Goal: Information Seeking & Learning: Find specific fact

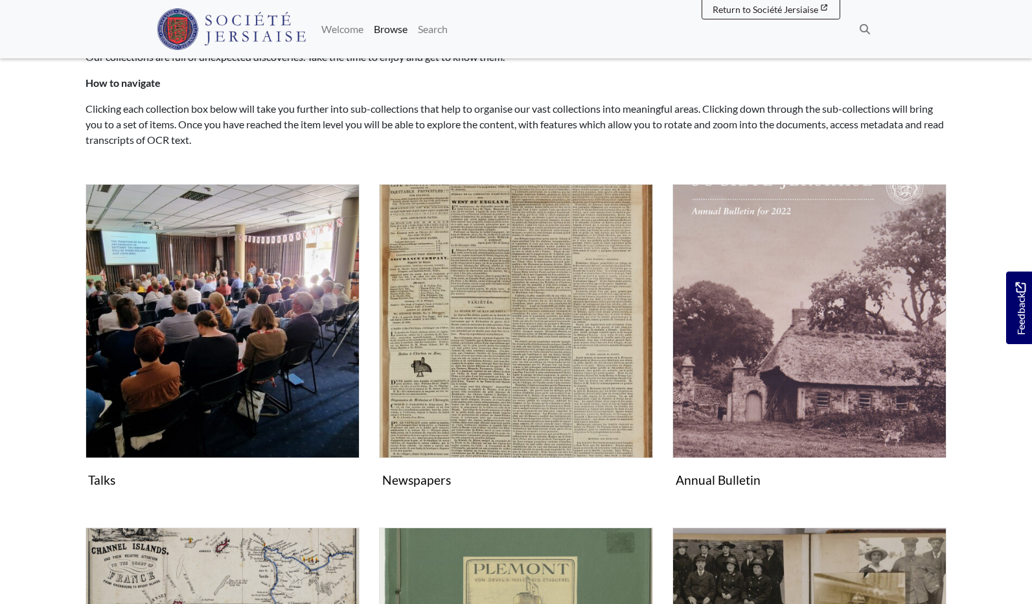
scroll to position [84, 0]
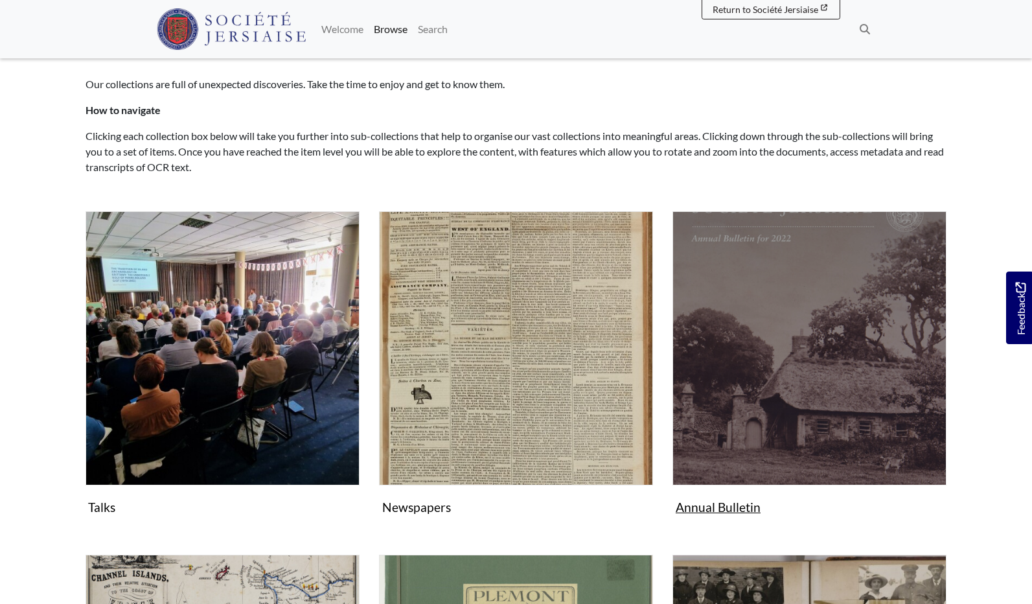
click at [821, 406] on img "Subcollection" at bounding box center [809, 348] width 274 height 274
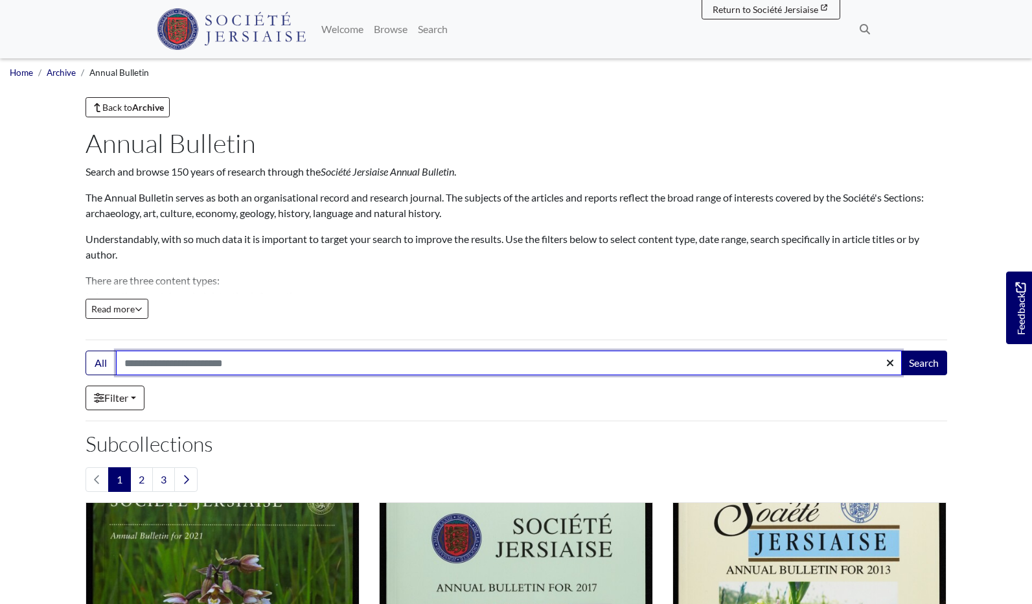
click at [132, 362] on input "Search:" at bounding box center [509, 362] width 786 height 25
type input "**********"
click at [923, 363] on button "Search" at bounding box center [924, 362] width 47 height 25
click at [161, 362] on input "**********" at bounding box center [509, 362] width 786 height 25
click at [160, 362] on input "**********" at bounding box center [509, 362] width 786 height 25
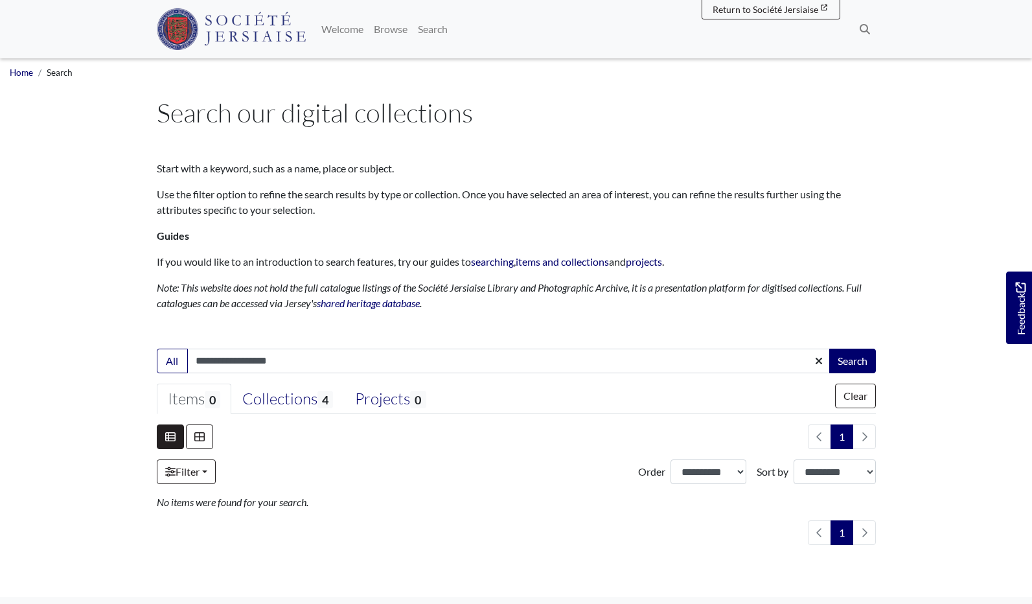
click at [231, 359] on input "**********" at bounding box center [508, 361] width 643 height 25
type input "**********"
click at [836, 362] on button "Search" at bounding box center [852, 361] width 47 height 25
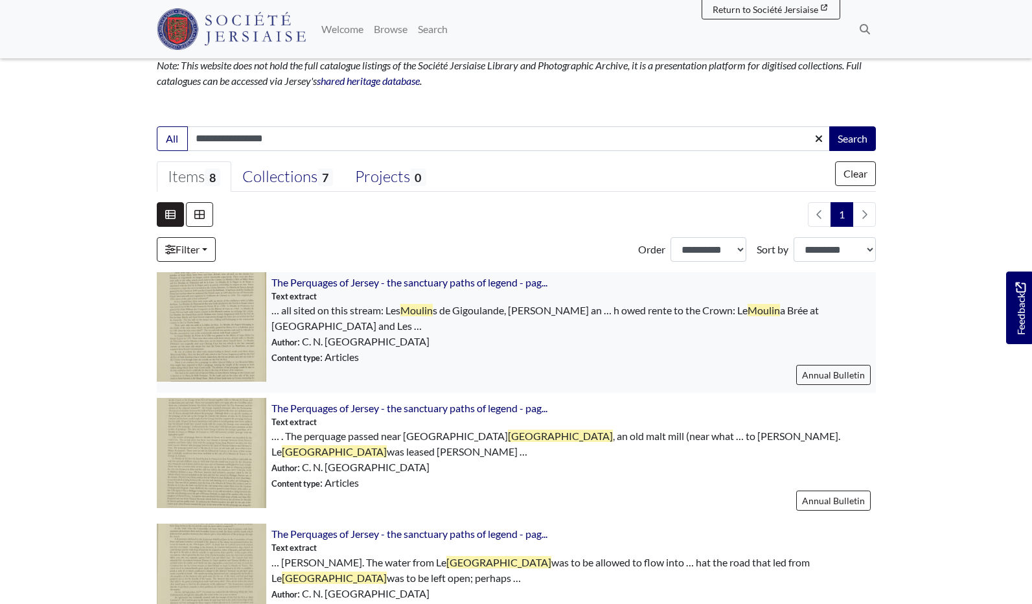
scroll to position [224, 0]
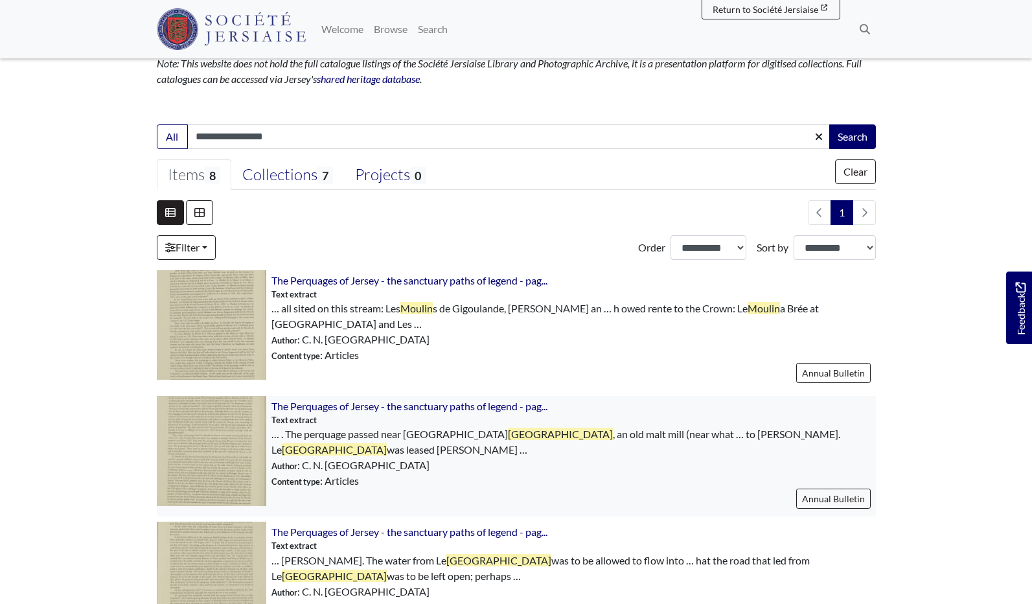
click at [220, 448] on img at bounding box center [211, 450] width 109 height 109
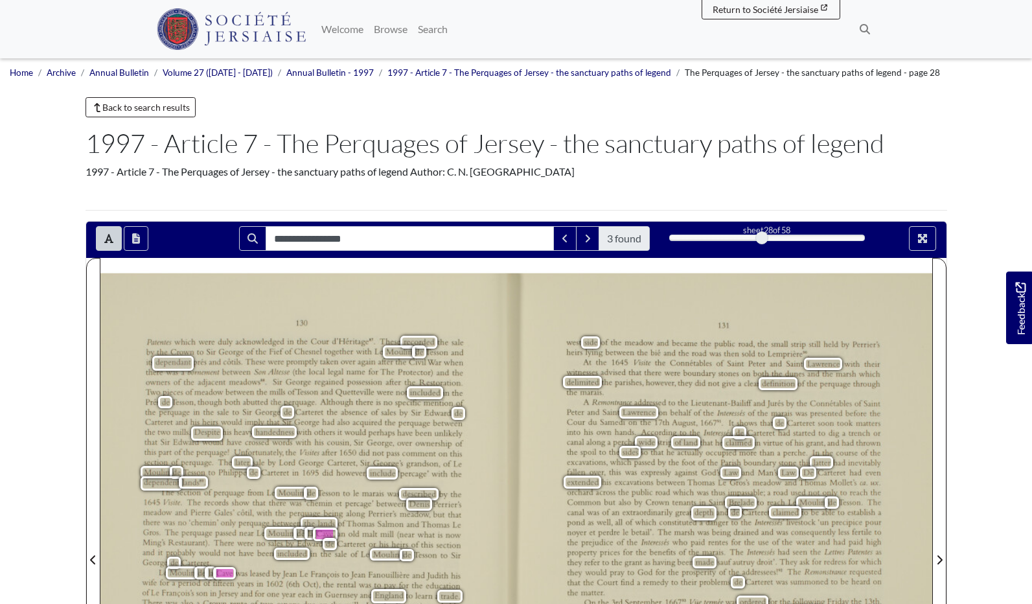
click at [306, 293] on div "130 Patenles which were duly acknowledged in the Cour d’l—Iéritage". These reco…" at bounding box center [308, 559] width 416 height 573
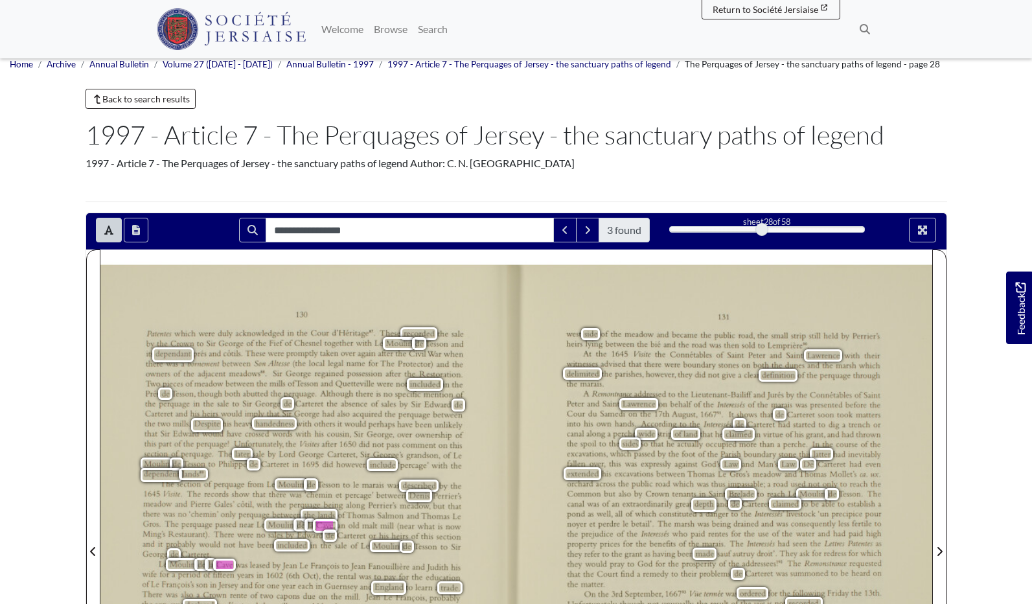
click at [402, 300] on div "130 Patenles which were duly acknowledged in the Cour d’l—Iéritage". These reco…" at bounding box center [308, 551] width 416 height 573
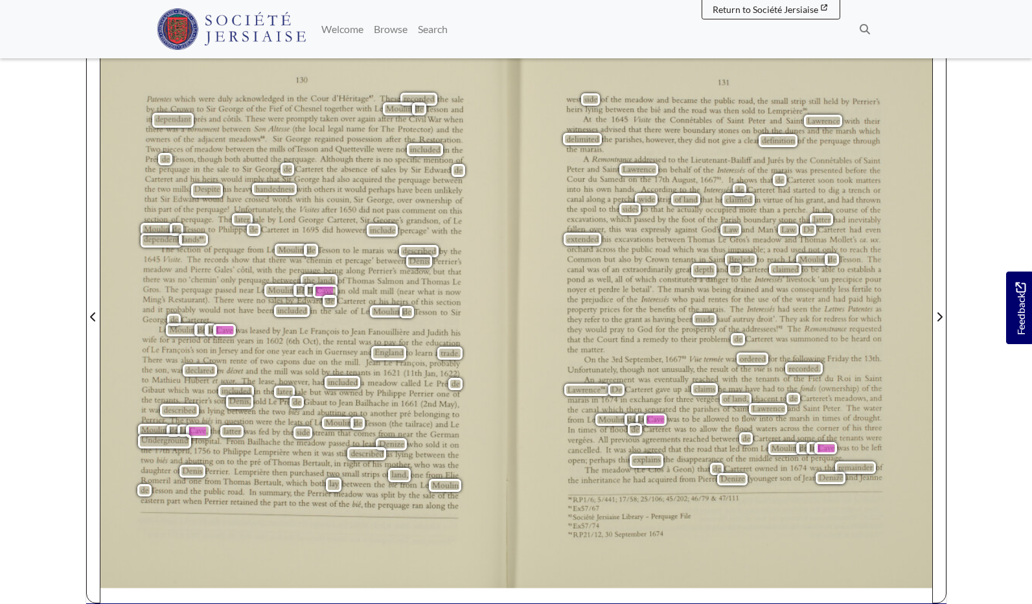
scroll to position [244, 0]
click at [154, 324] on div "130 Patenles which were duly acknowledged in the Cour d’l—Iéritage". These reco…" at bounding box center [308, 316] width 416 height 573
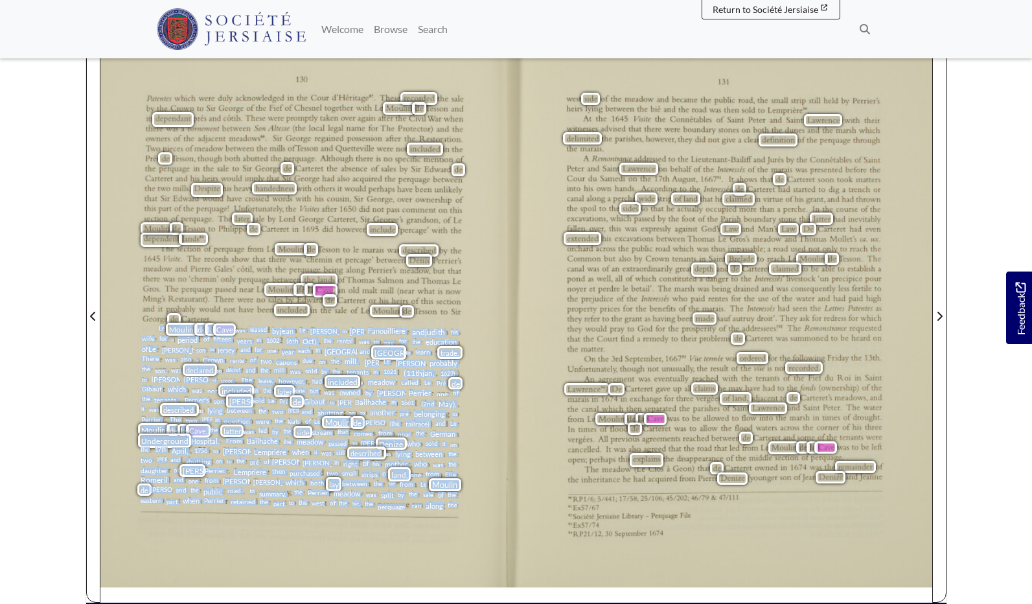
drag, startPoint x: 159, startPoint y: 327, endPoint x: 458, endPoint y: 507, distance: 349.7
click at [458, 507] on div "Le Moulin de la Cave was leased byjean Le Francois to jean Fanouilliere andjudi…" at bounding box center [301, 418] width 320 height 184
copy div "Le Moulin de la Cave was leased byjean Le Francois to jean Fanouilliere andjudi…"
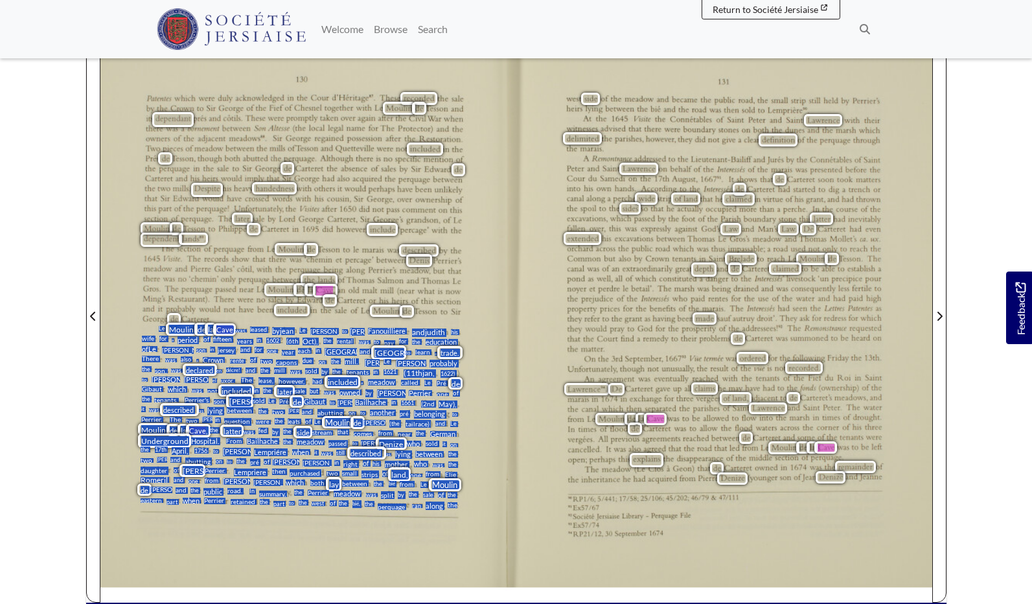
click at [163, 352] on span "Francois's" at bounding box center [189, 350] width 55 height 8
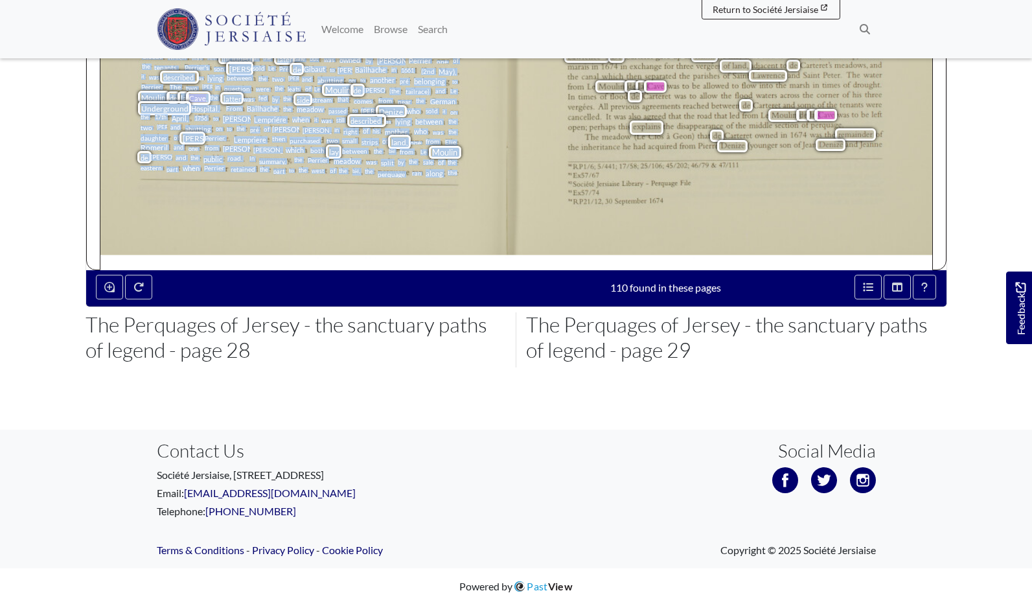
scroll to position [575, 0]
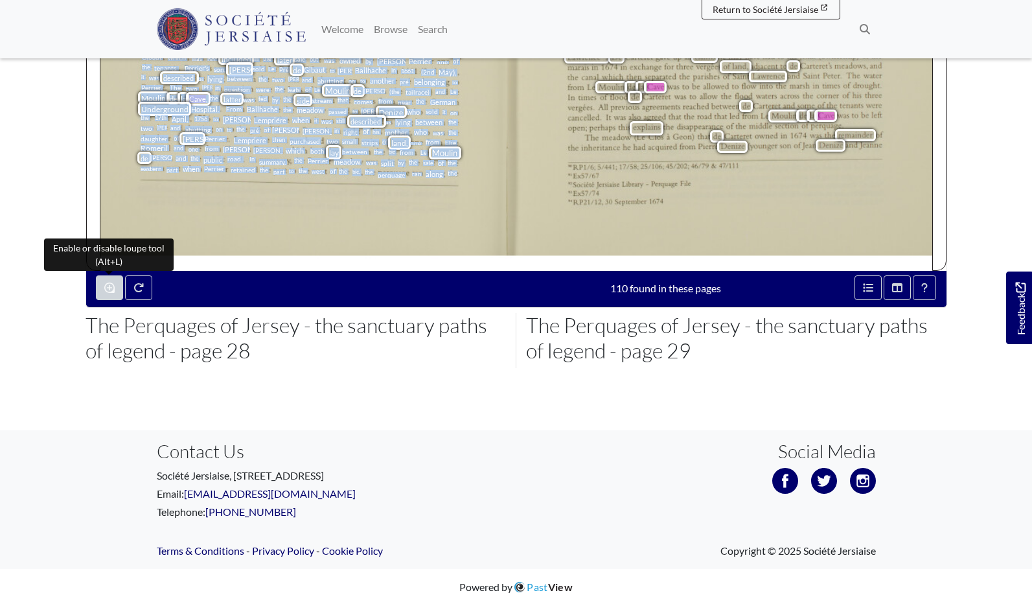
click at [109, 288] on icon "Enable or disable loupe tool (Alt+L)" at bounding box center [109, 287] width 10 height 10
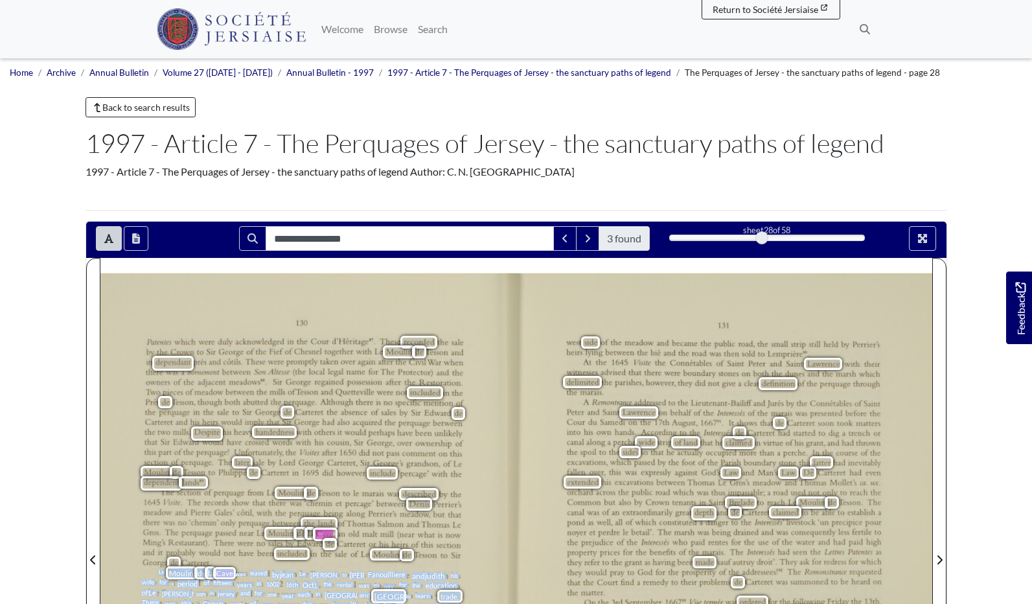
scroll to position [0, 0]
click at [132, 239] on icon "Open transcription window" at bounding box center [136, 238] width 8 height 10
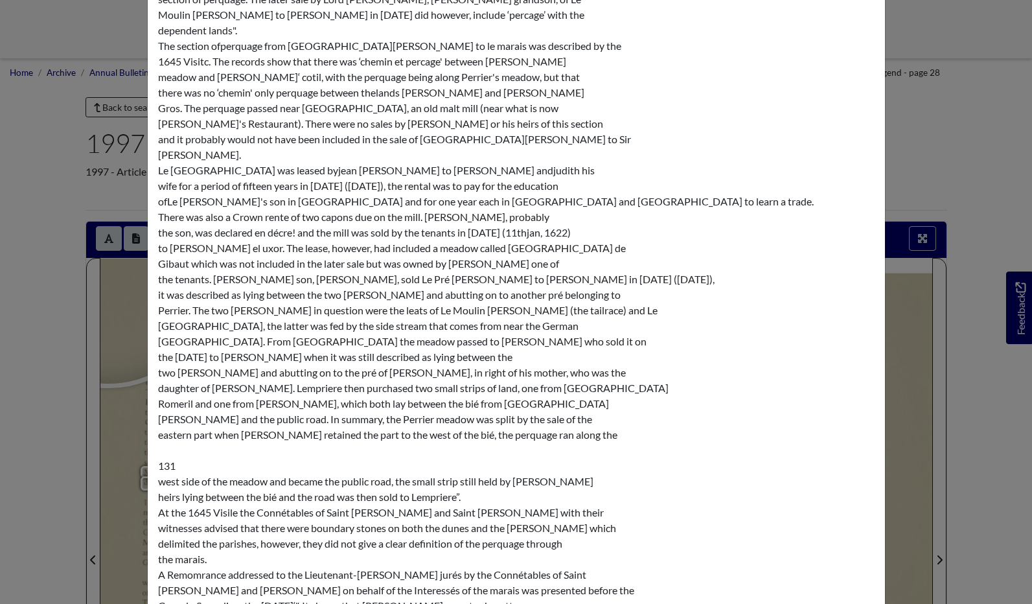
scroll to position [295, 0]
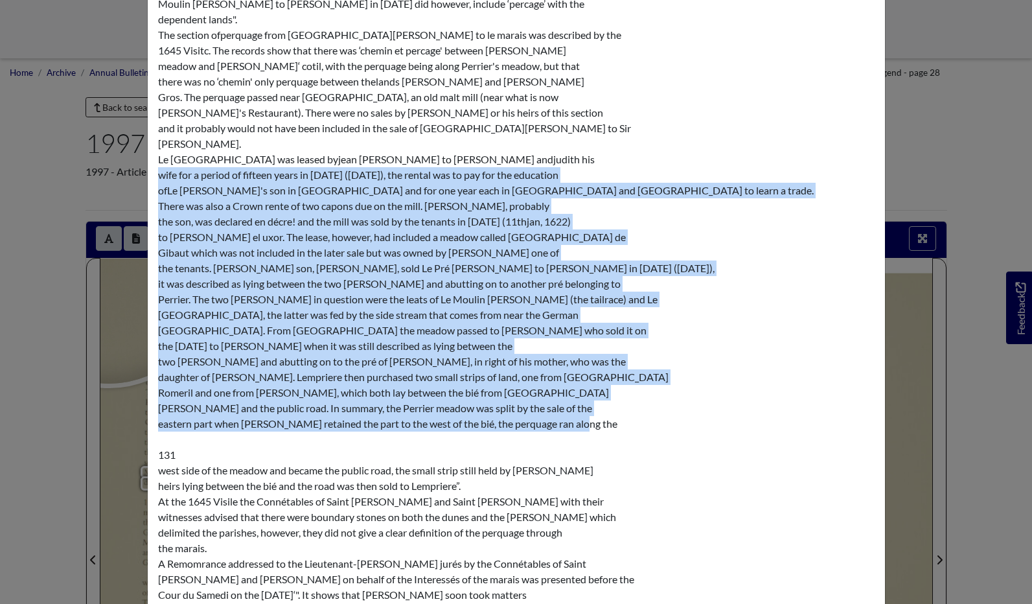
drag, startPoint x: 159, startPoint y: 170, endPoint x: 577, endPoint y: 425, distance: 490.2
click at [577, 425] on div "130 Patenles which were duly acknowledged in the Cour d’l—Iéritage". These reco…" at bounding box center [516, 470] width 717 height 1384
copy div "wife for a period of fifteen years in 1602 (6th Oct), the rental was to pay for…"
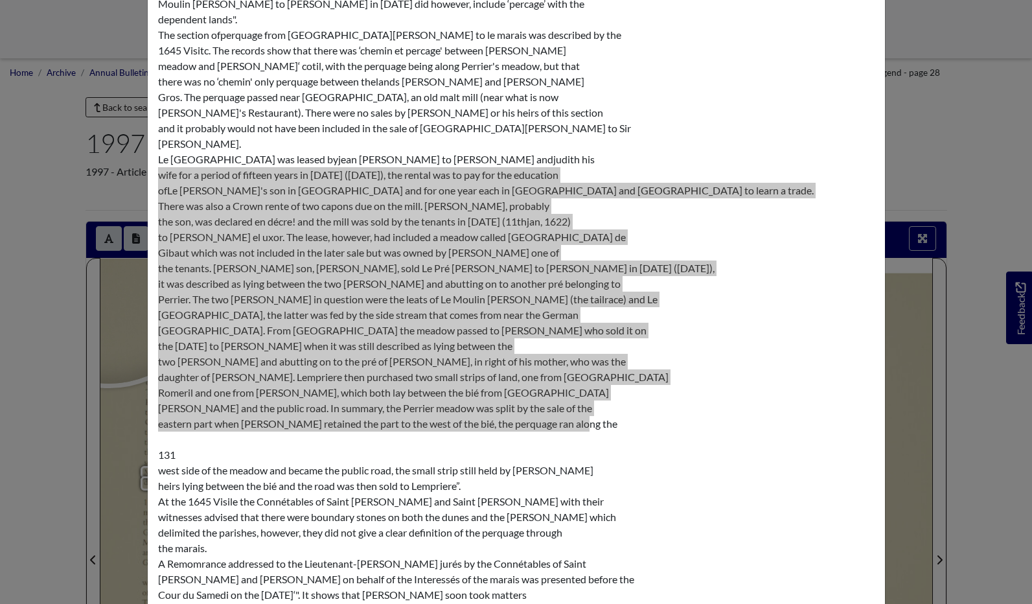
click at [130, 286] on div "Transcription × 130 Patenles which were duly acknowledged in the Cour d’l—Iérit…" at bounding box center [516, 302] width 1032 height 604
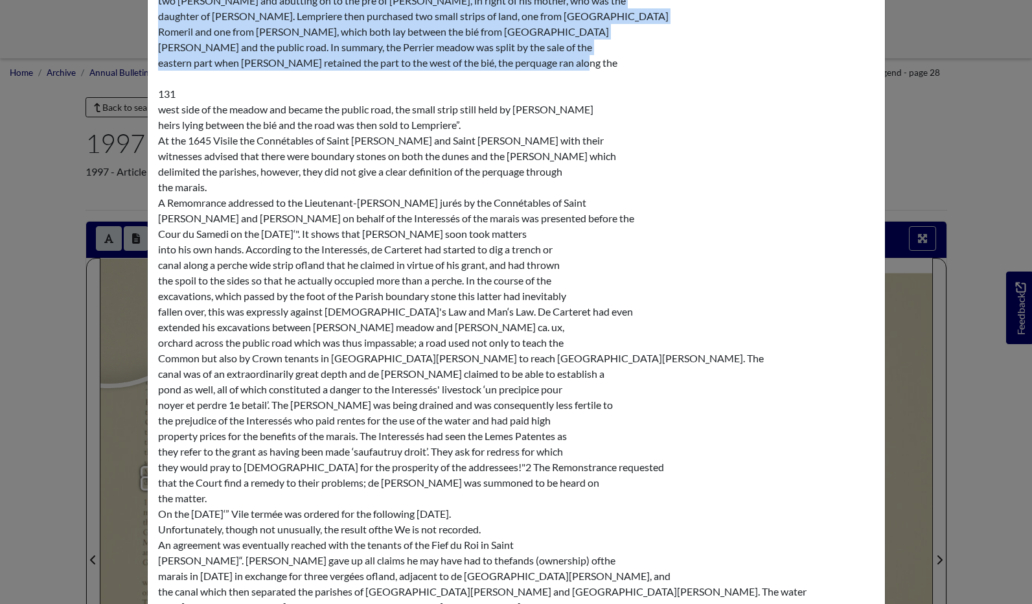
scroll to position [657, 0]
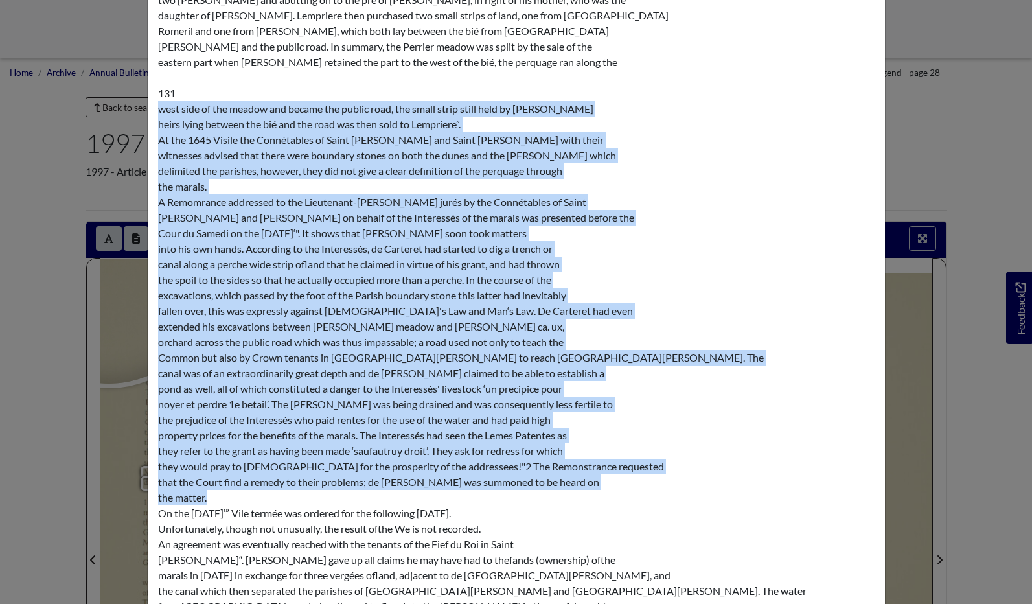
drag, startPoint x: 159, startPoint y: 109, endPoint x: 527, endPoint y: 500, distance: 536.7
click at [527, 500] on div "130 Patenles which were duly acknowledged in the Cour d’l—Iéritage". These reco…" at bounding box center [516, 109] width 717 height 1384
copy div "west side of the meadow and became the public road, the small strip still held …"
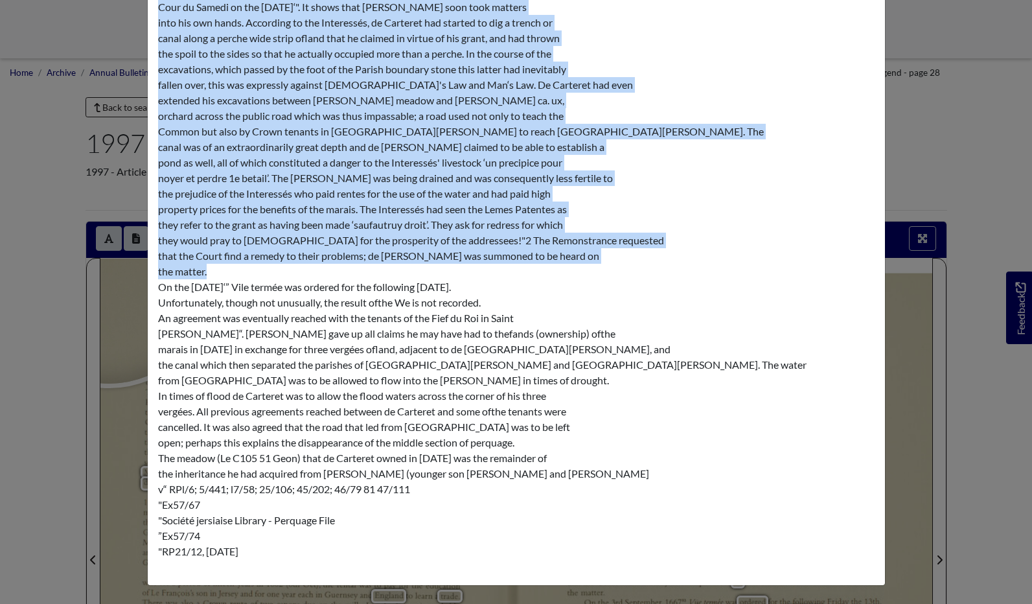
scroll to position [883, 0]
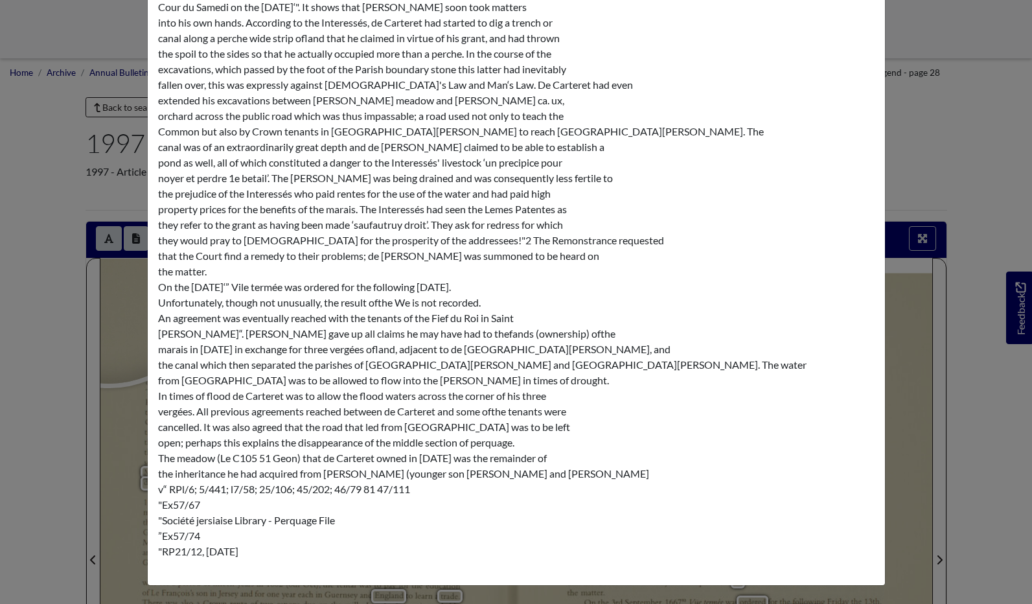
click at [941, 439] on div "Transcription × 130 Patenles which were duly acknowledged in the Cour d’l—Iérit…" at bounding box center [516, 302] width 1032 height 604
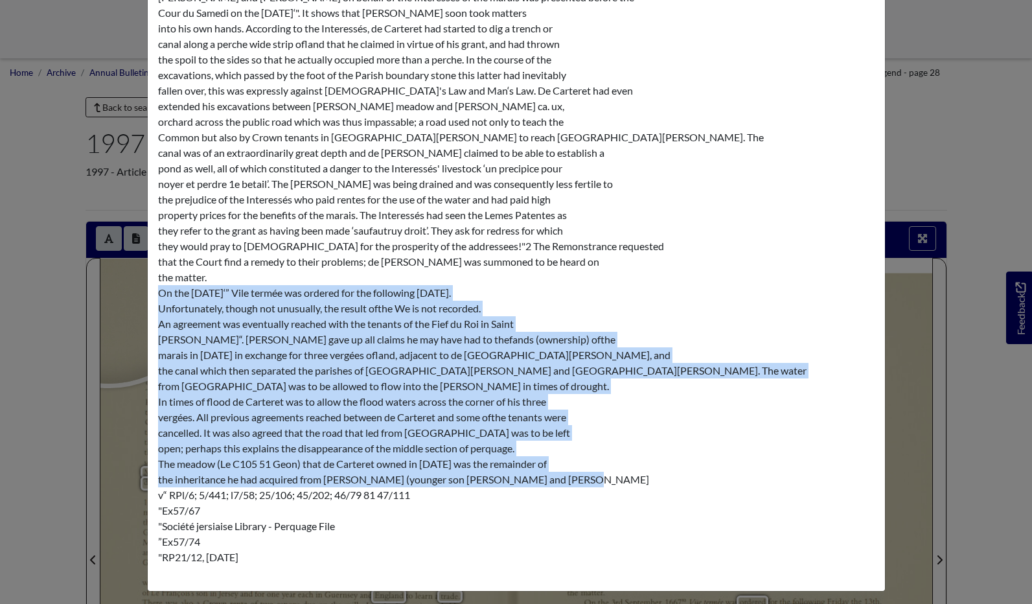
drag, startPoint x: 159, startPoint y: 286, endPoint x: 572, endPoint y: 479, distance: 455.6
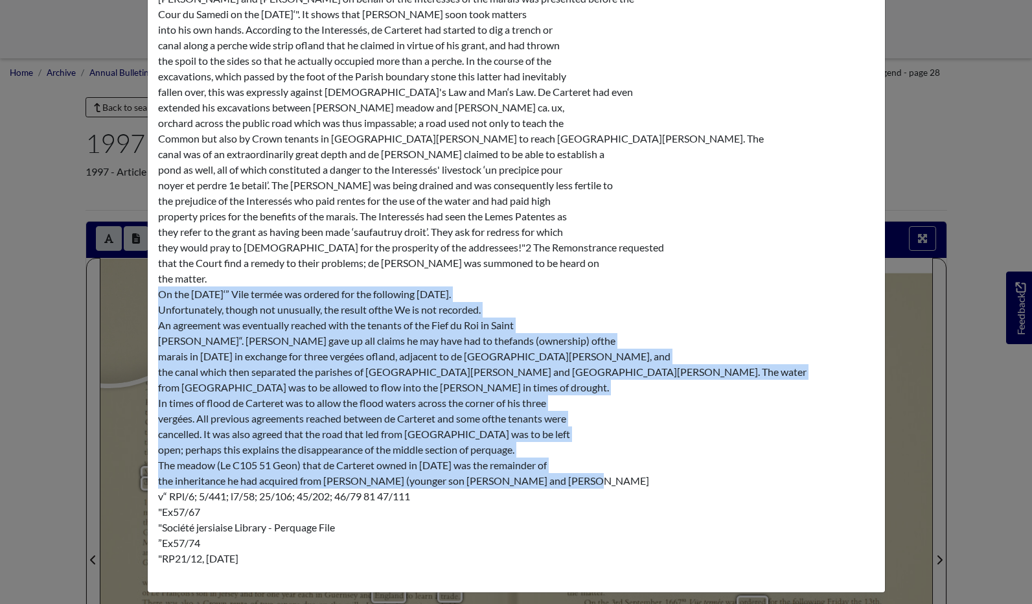
copy div "On the 3rd September, 1667‘” Vile termée was ordered for the following Friday t…"
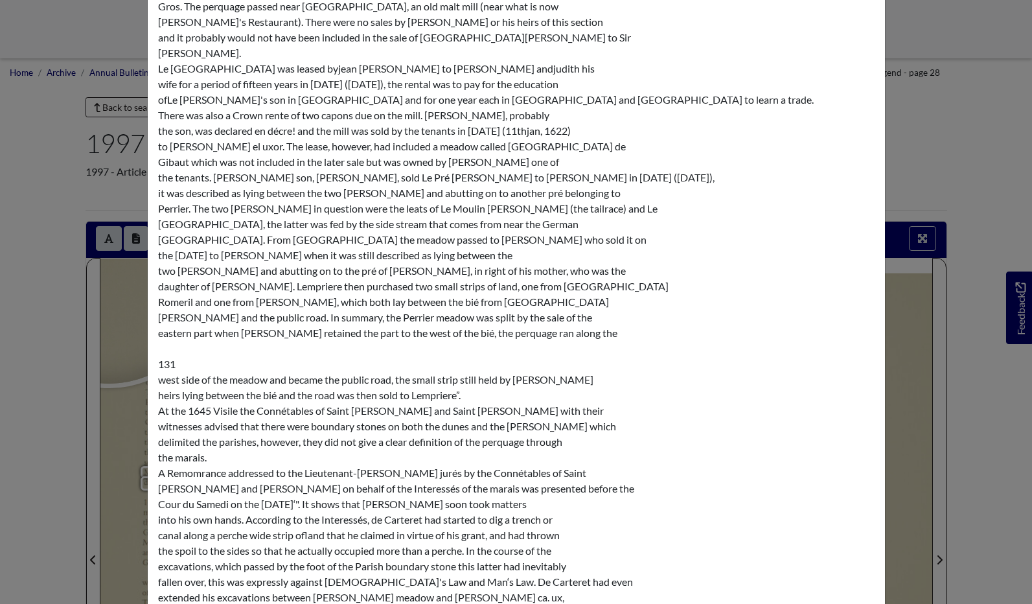
scroll to position [385, 0]
click at [538, 69] on div "130 Patenles which were duly acknowledged in the Cour d’l—Iéritage". These reco…" at bounding box center [516, 380] width 717 height 1384
click at [535, 69] on div "130 Patenles which were duly acknowledged in the Cour d’l—Iéritage". These reco…" at bounding box center [516, 380] width 717 height 1384
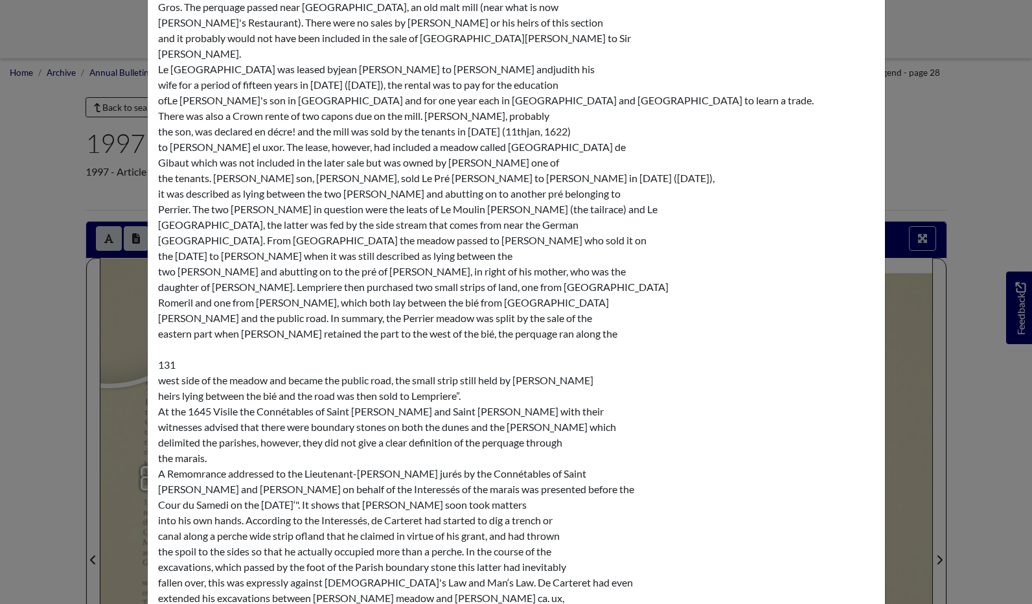
click at [533, 69] on div "130 Patenles which were duly acknowledged in the Cour d’l—Iéritage". These reco…" at bounding box center [516, 380] width 717 height 1384
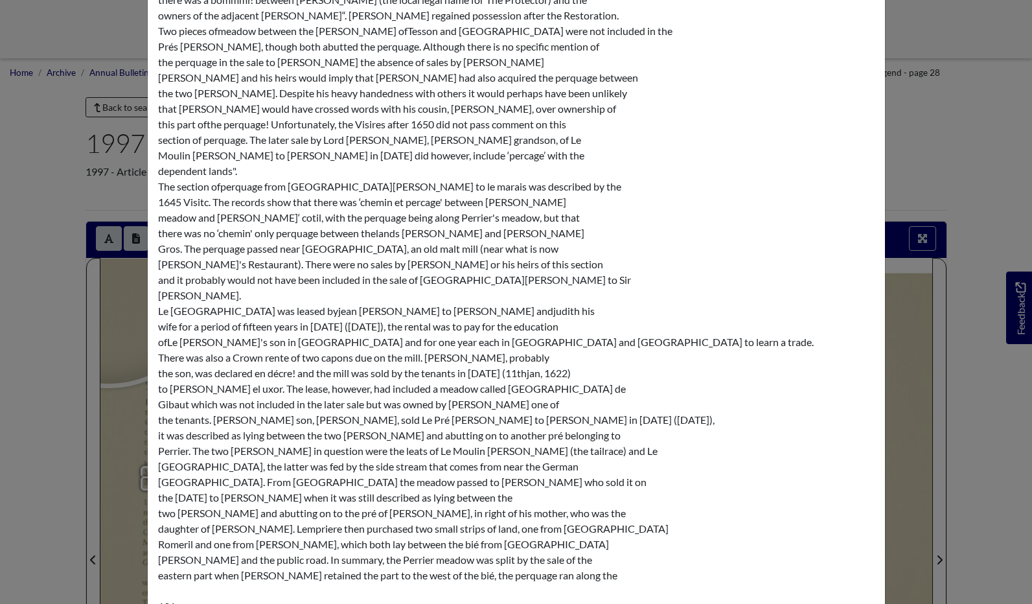
scroll to position [142, 0]
drag, startPoint x: 533, startPoint y: 310, endPoint x: 155, endPoint y: 187, distance: 397.3
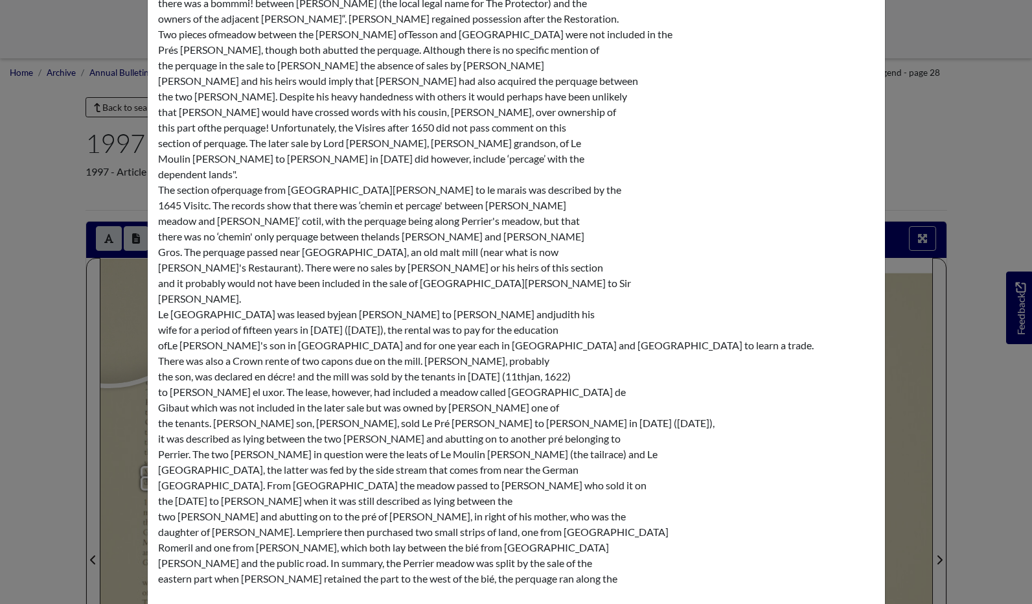
copy div "The section ofperquage from Le Moulin de Tesson to le marais was described by t…"
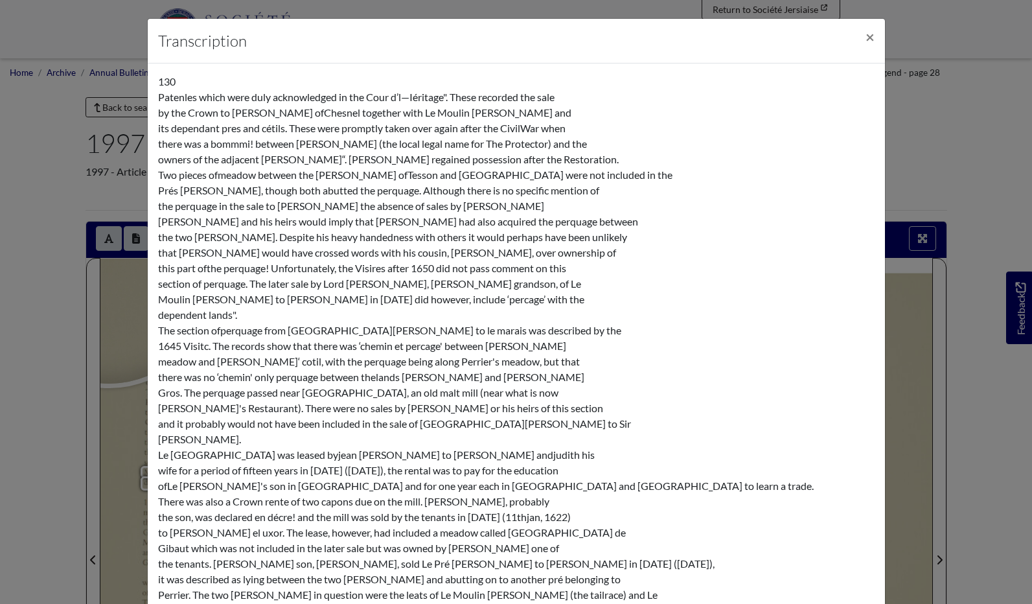
scroll to position [0, 0]
click at [49, 323] on div "Transcription × 130 Patenles which were duly acknowledged in the Cour d’l—Iérit…" at bounding box center [516, 302] width 1032 height 604
click at [875, 37] on button "×" at bounding box center [870, 37] width 30 height 36
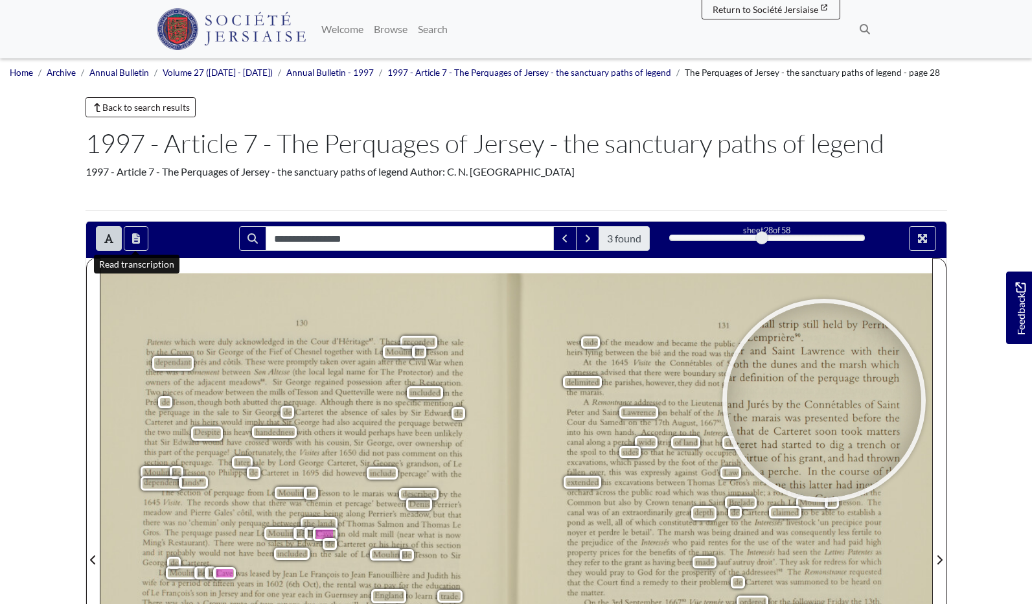
click at [998, 402] on body "Menu" at bounding box center [516, 590] width 1032 height 1180
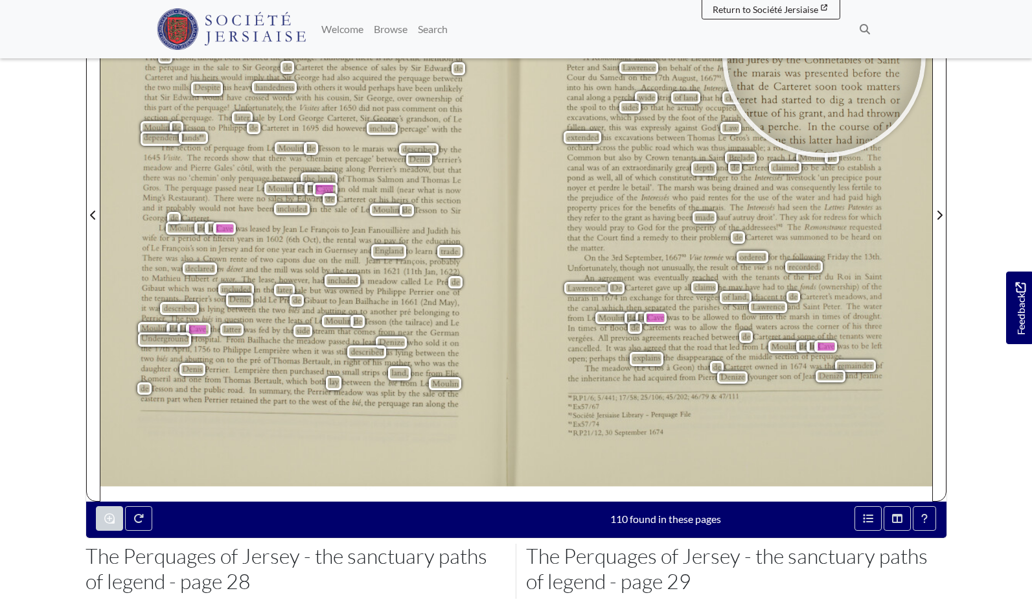
scroll to position [344, 0]
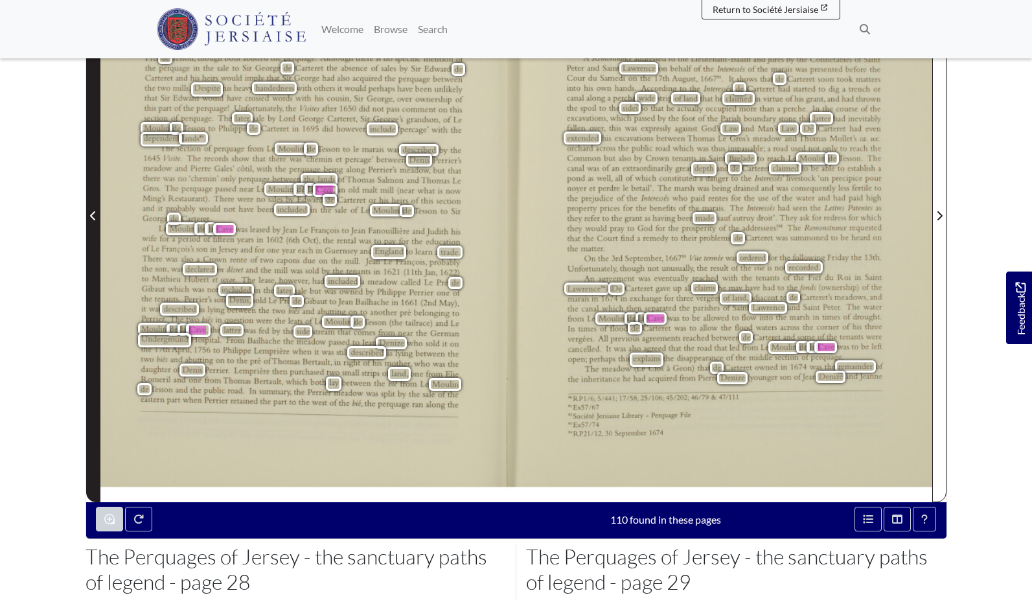
click at [92, 214] on icon "Previous Page" at bounding box center [92, 215] width 5 height 9
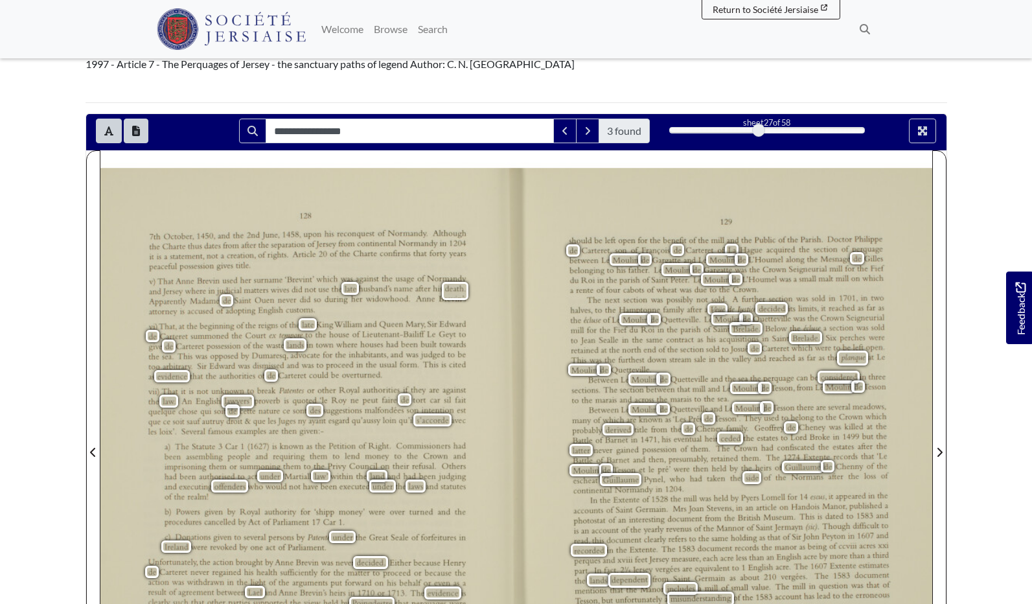
scroll to position [108, 0]
click at [108, 131] on icon "Toggle text selection (Alt+T)" at bounding box center [108, 131] width 9 height 10
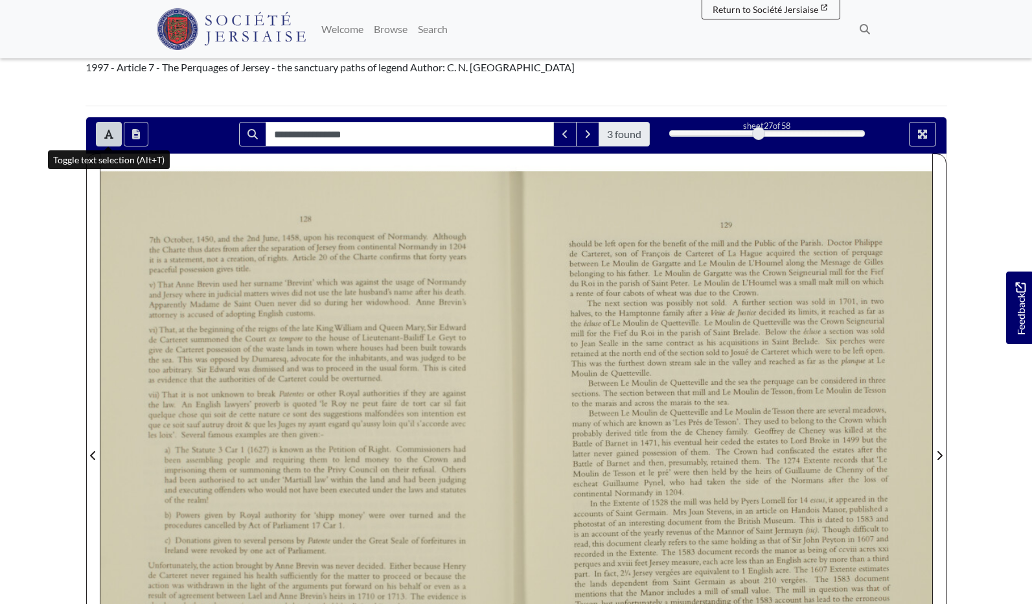
click at [109, 131] on icon "Toggle text selection (Alt+T)" at bounding box center [108, 134] width 9 height 9
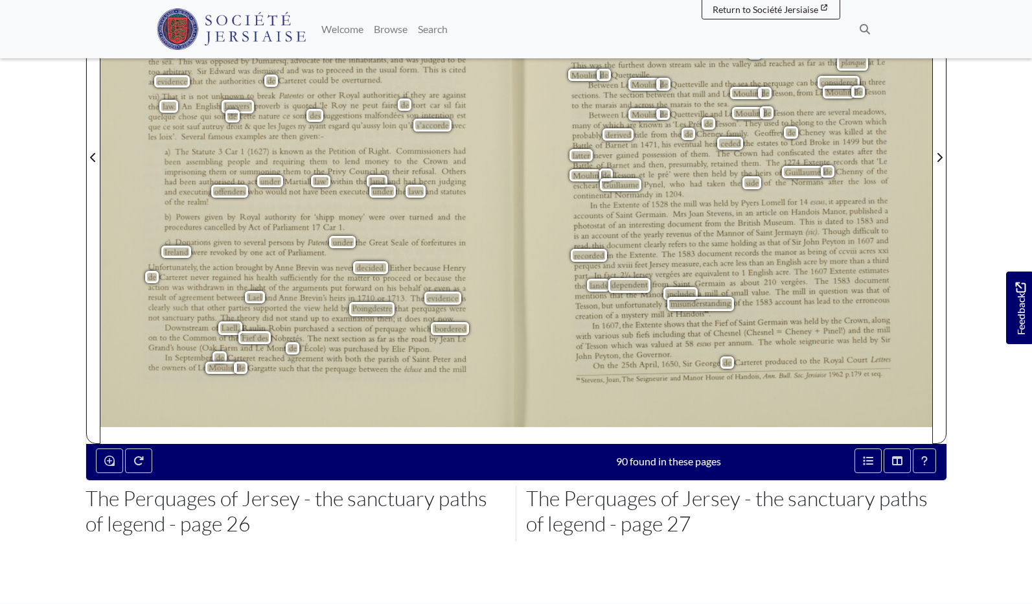
scroll to position [397, 0]
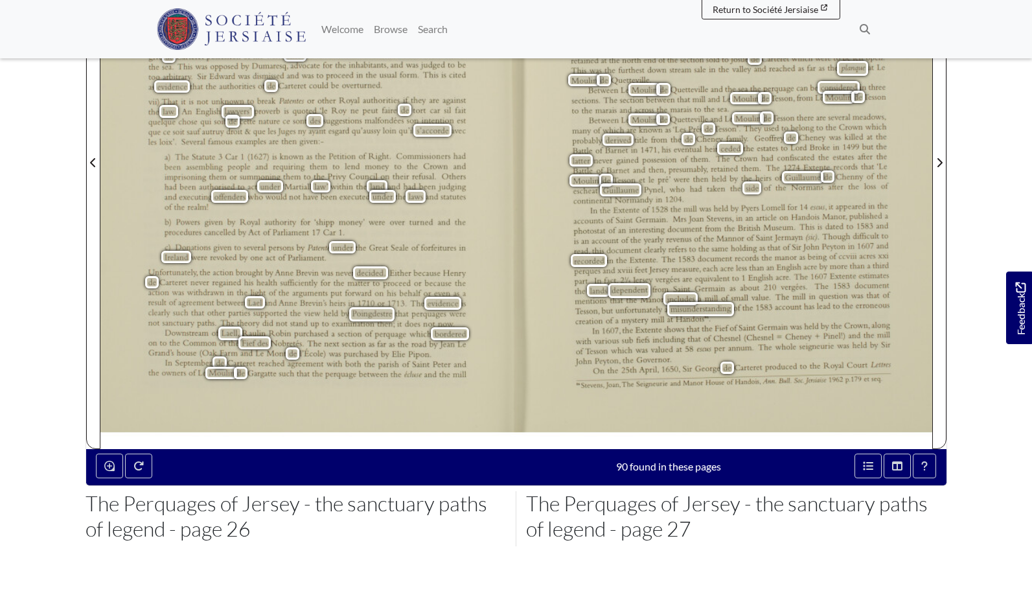
click at [630, 369] on span "25th" at bounding box center [627, 369] width 12 height 7
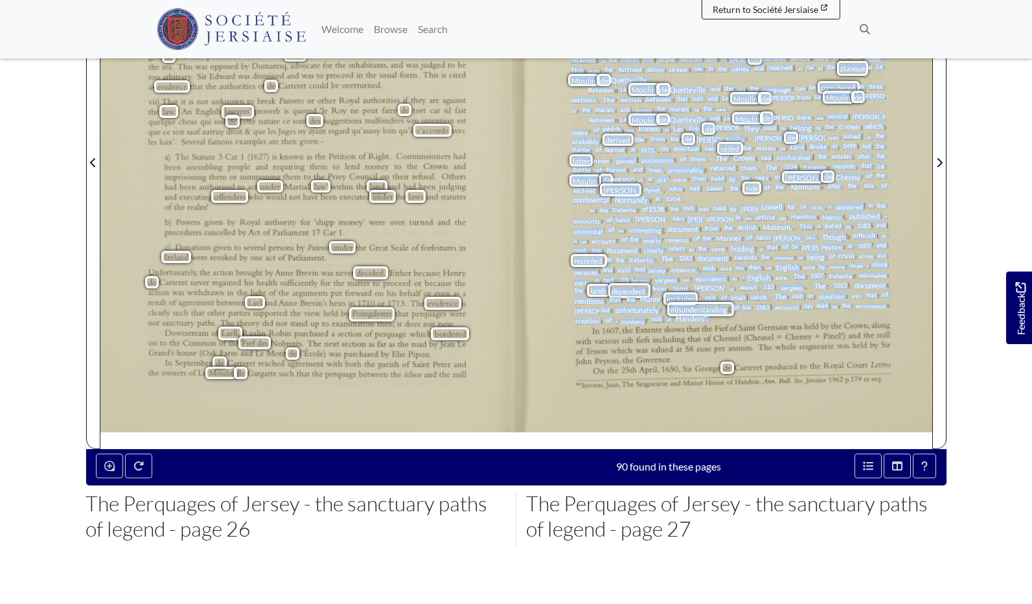
drag, startPoint x: 593, startPoint y: 332, endPoint x: 807, endPoint y: 392, distance: 222.6
click at [807, 392] on div "129 should be left open for the beneﬁt of the mill and the Public of the Parish…" at bounding box center [724, 163] width 416 height 571
click at [547, 354] on div "129 should be left open for the beneﬁt of the mill and the Public of the Parish…" at bounding box center [724, 163] width 416 height 571
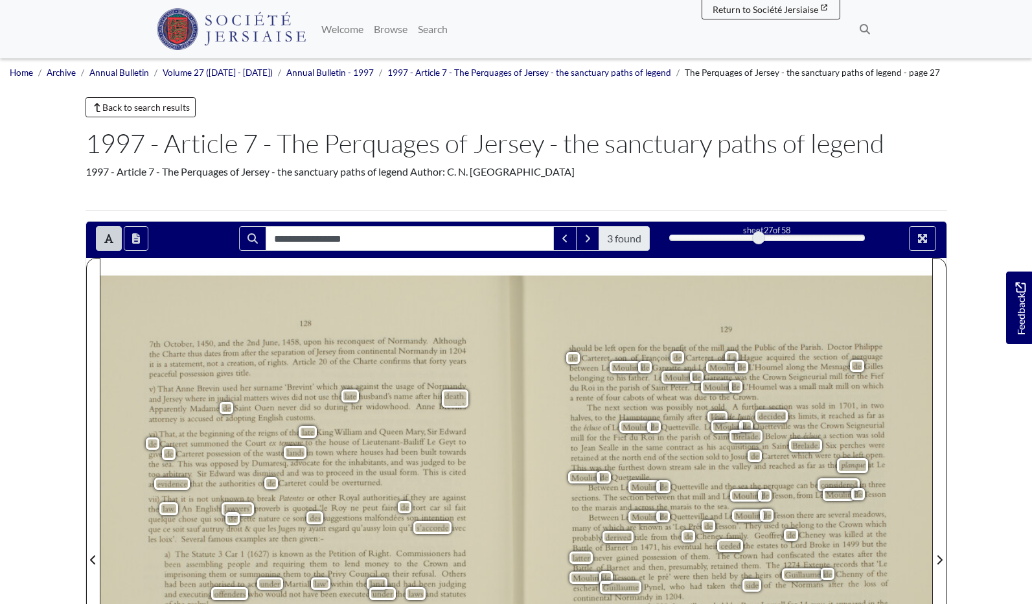
scroll to position [0, 0]
click at [135, 247] on button "Open transcription window" at bounding box center [136, 238] width 25 height 25
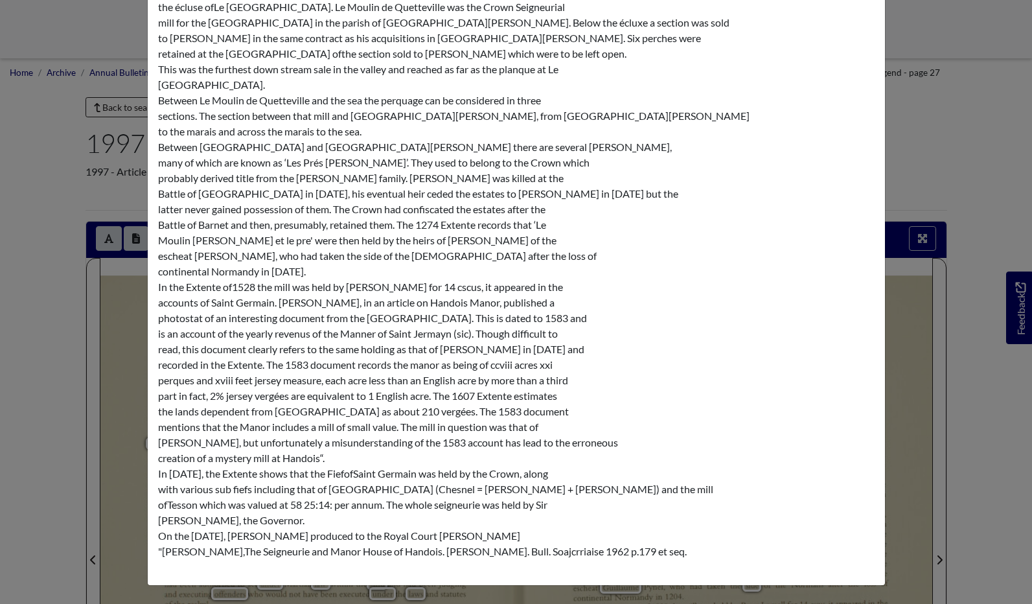
scroll to position [867, 0]
click at [54, 196] on div "Transcription × 128 7th October, 1450. and the 2nd june, 1458, upon his reconqu…" at bounding box center [516, 302] width 1032 height 604
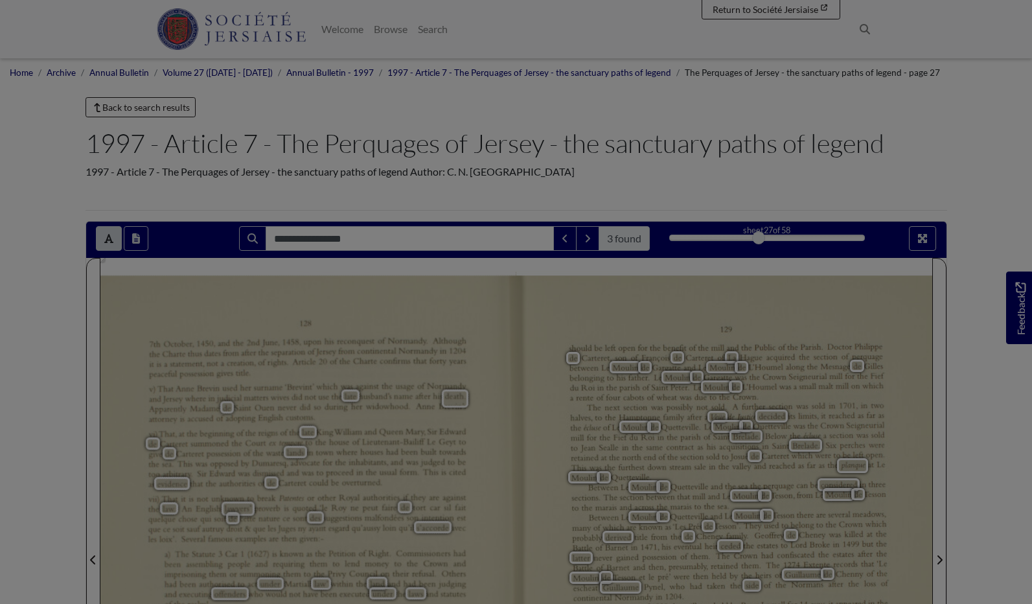
scroll to position [0, 0]
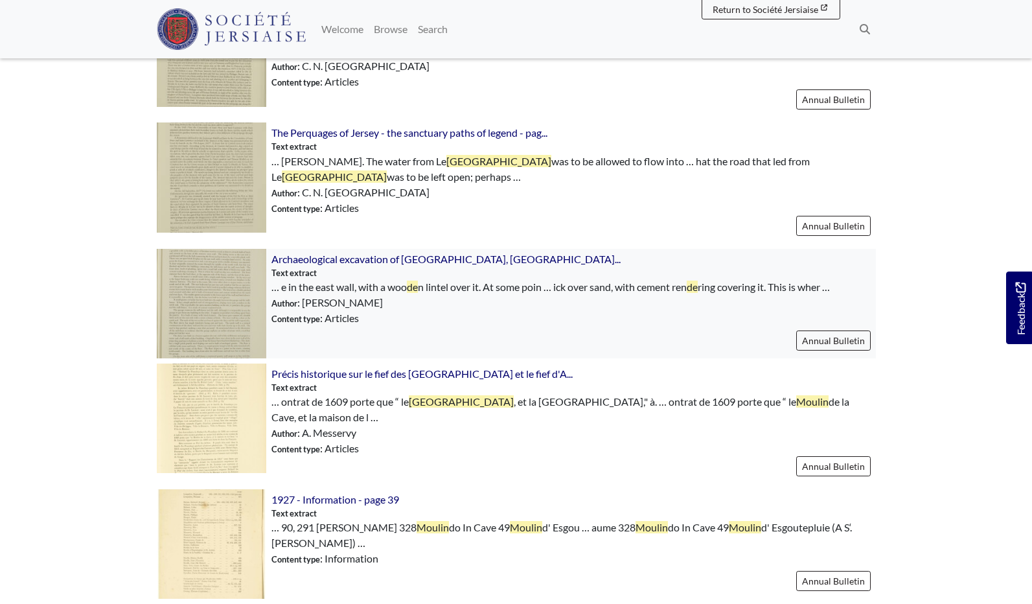
scroll to position [624, 0]
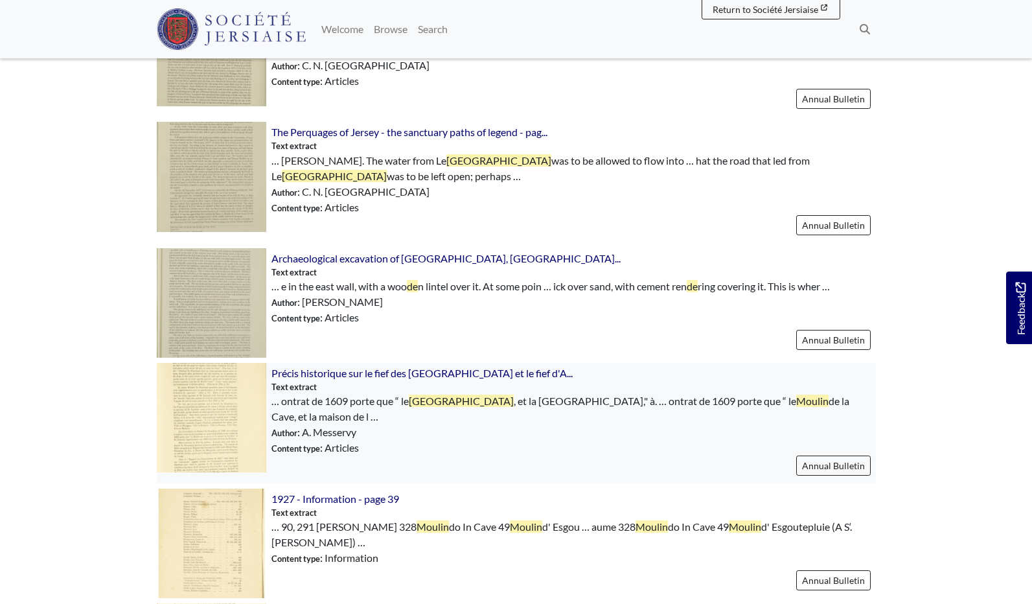
click at [235, 398] on img at bounding box center [211, 417] width 109 height 109
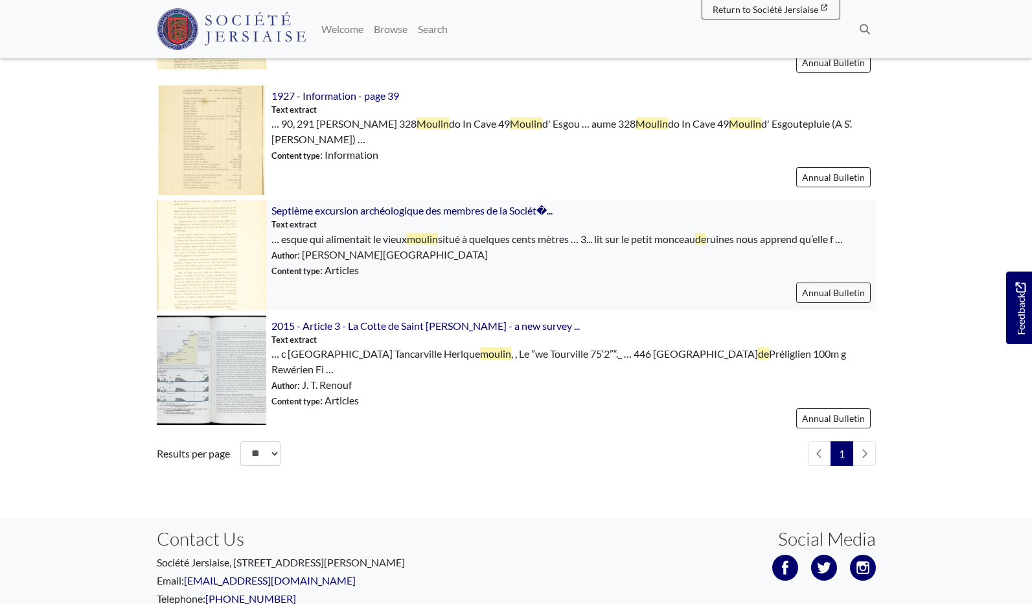
scroll to position [1029, 0]
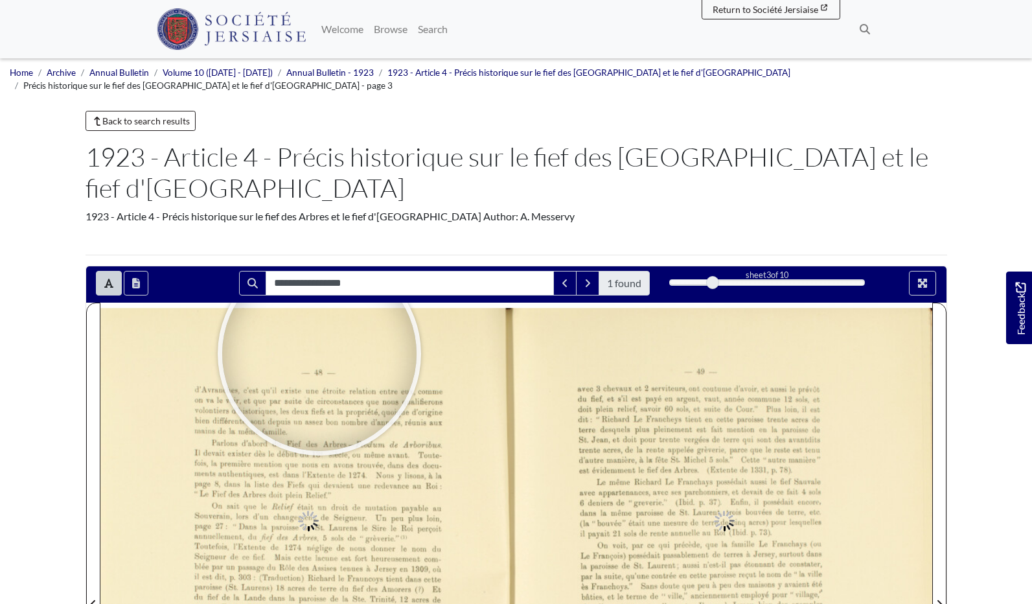
click at [981, 99] on body "Menu" at bounding box center [516, 601] width 1032 height 1203
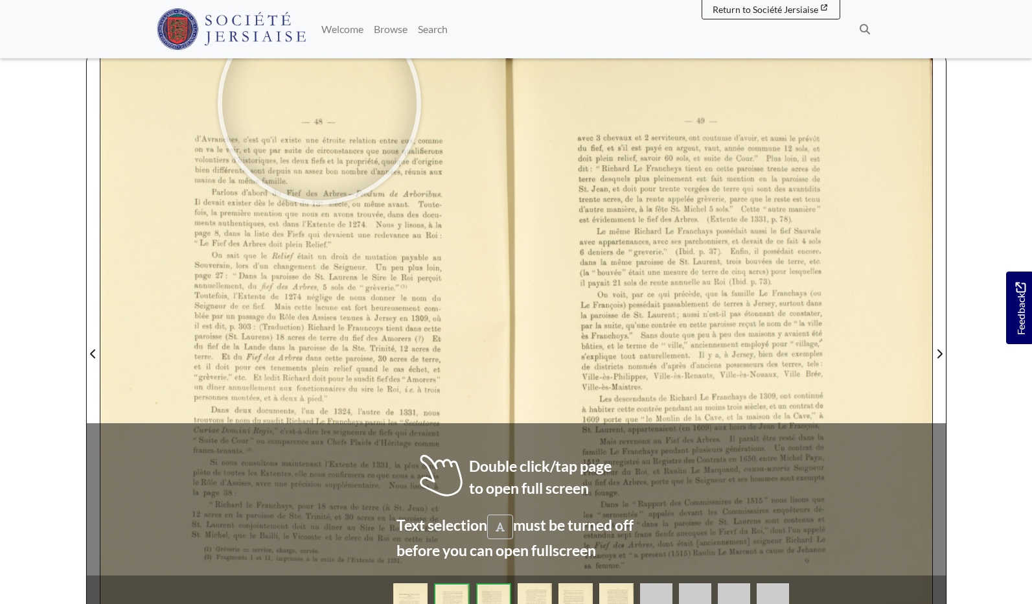
scroll to position [251, 0]
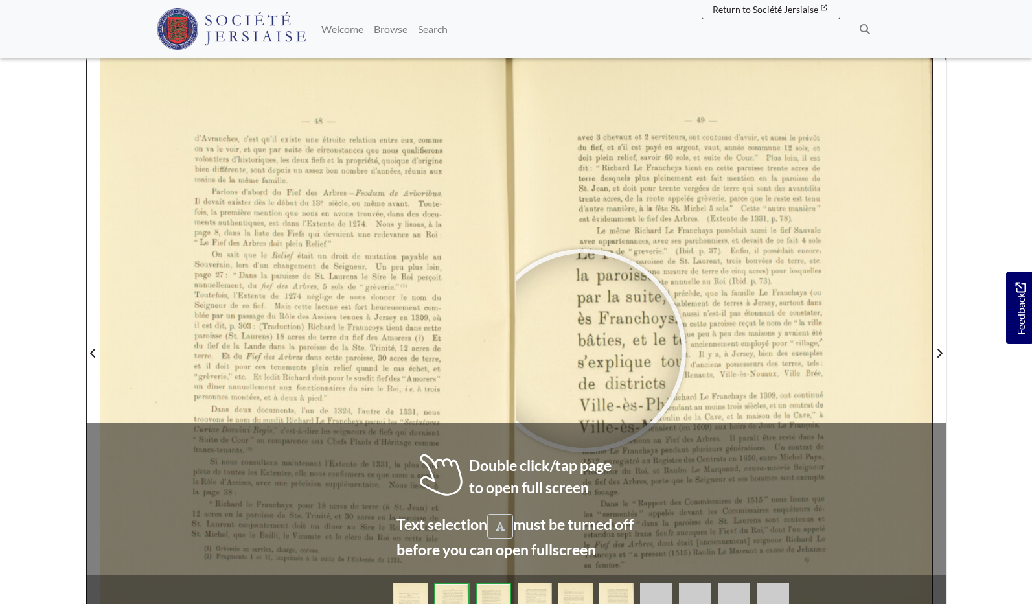
click at [584, 306] on div at bounding box center [584, 350] width 194 height 194
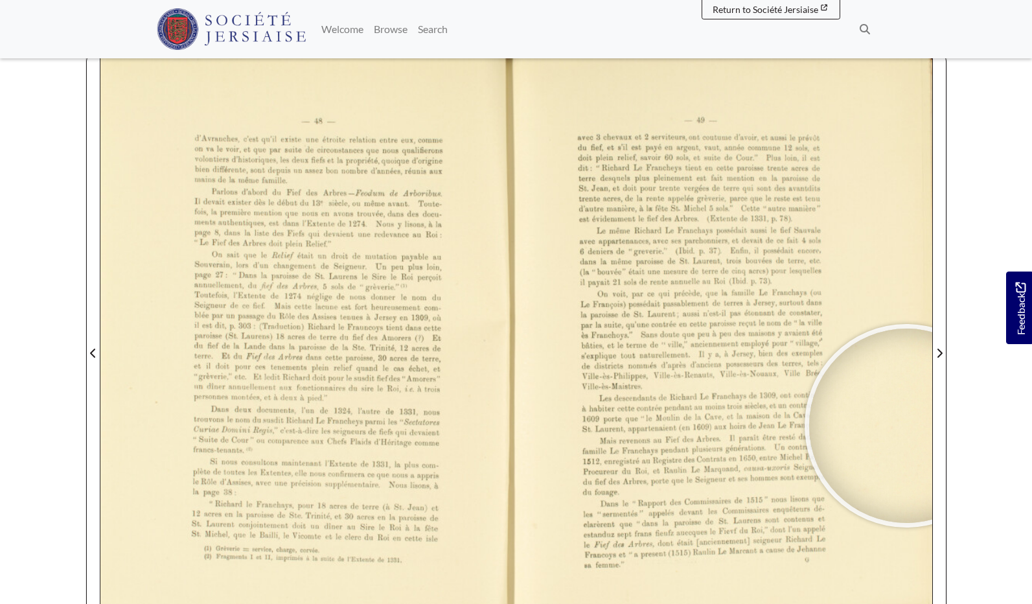
scroll to position [257, 0]
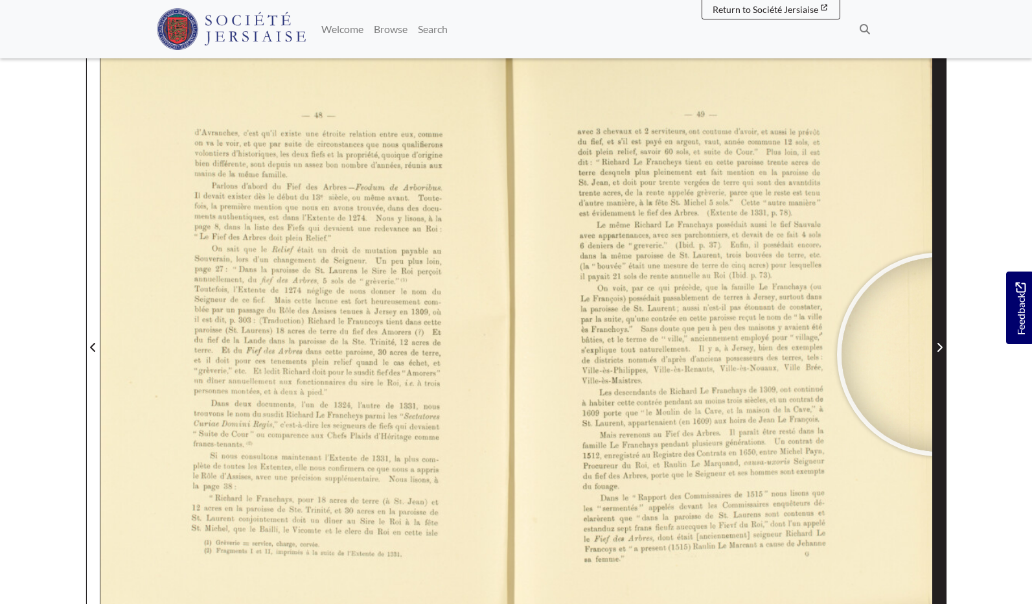
click at [939, 339] on span "Next Page" at bounding box center [939, 347] width 13 height 16
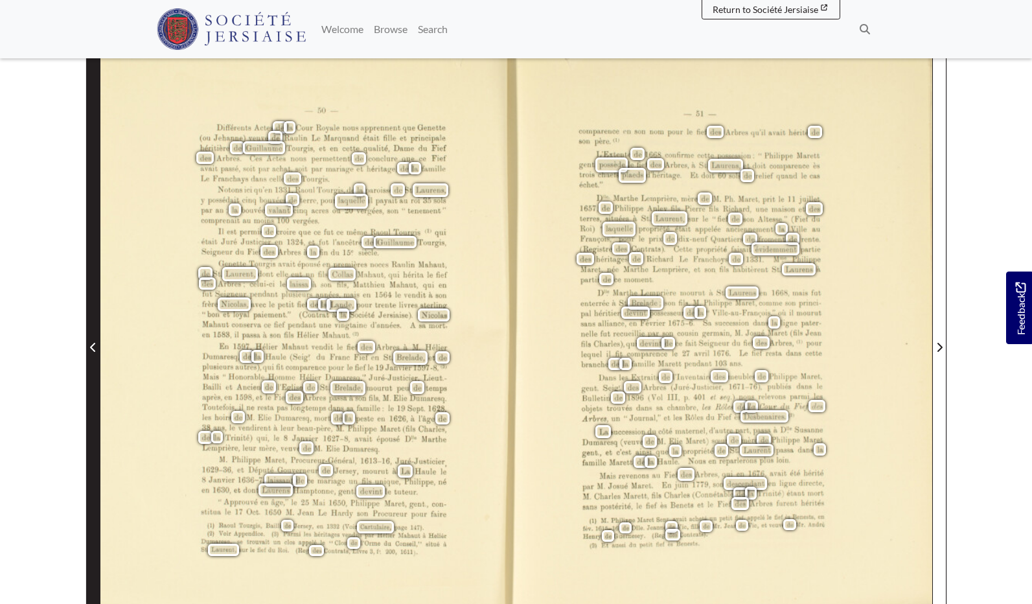
click at [93, 339] on span "Previous Page" at bounding box center [93, 347] width 13 height 16
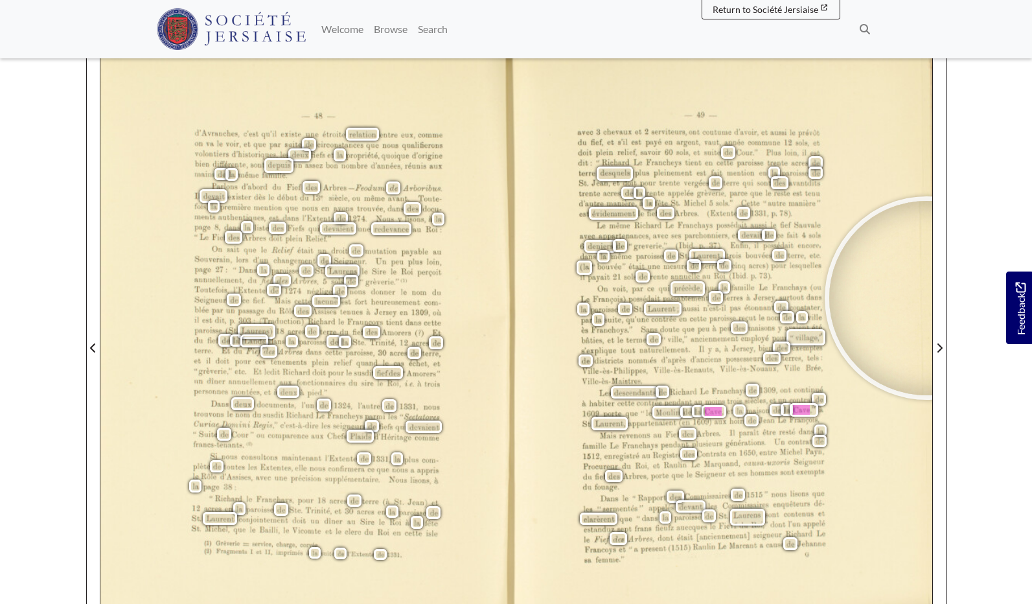
scroll to position [255, 0]
click at [983, 276] on body "Menu" at bounding box center [516, 370] width 1032 height 1250
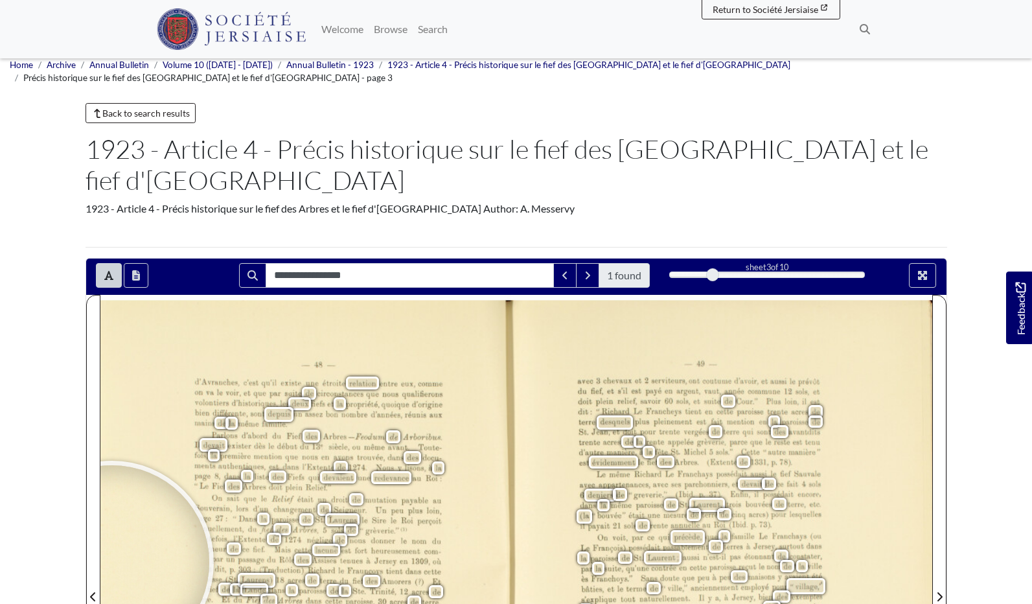
scroll to position [3, 0]
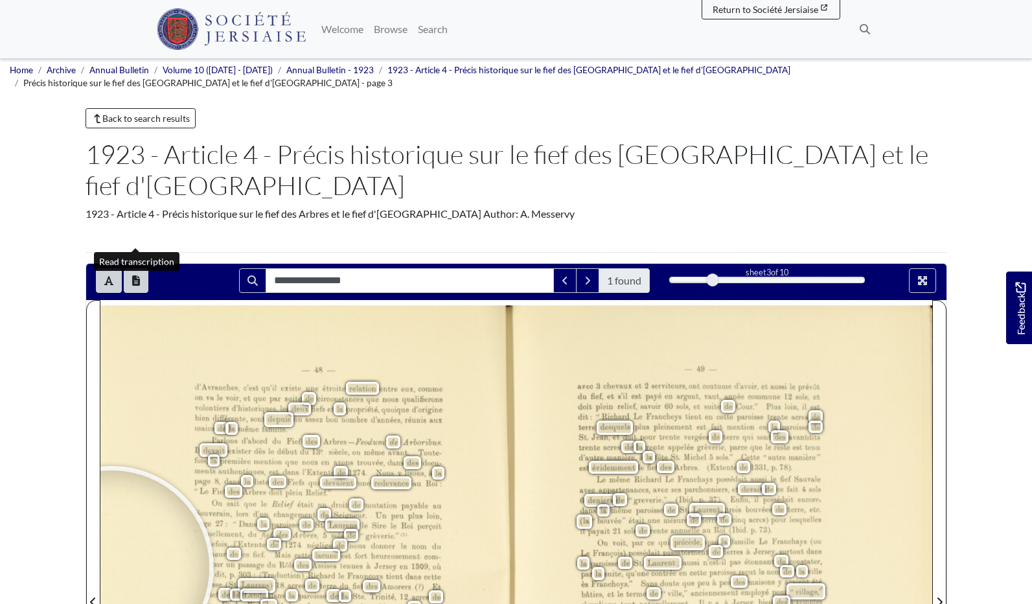
click at [140, 268] on button "Open transcription window" at bounding box center [136, 280] width 25 height 25
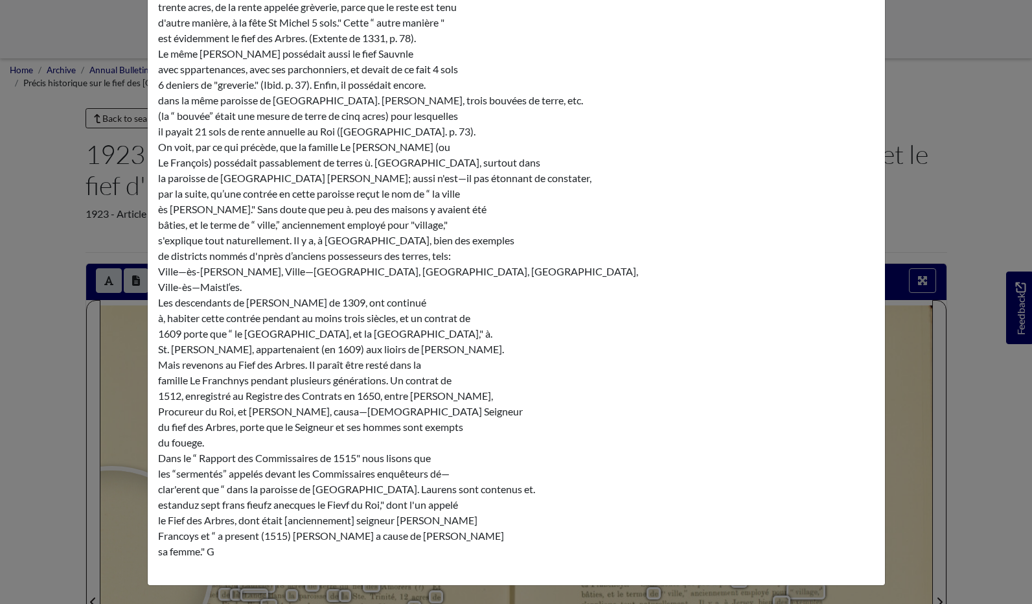
scroll to position [852, 0]
click at [49, 154] on div "Transcription × _48._ d’Avranches, c'est qu'il existe une étroite relation entr…" at bounding box center [516, 302] width 1032 height 604
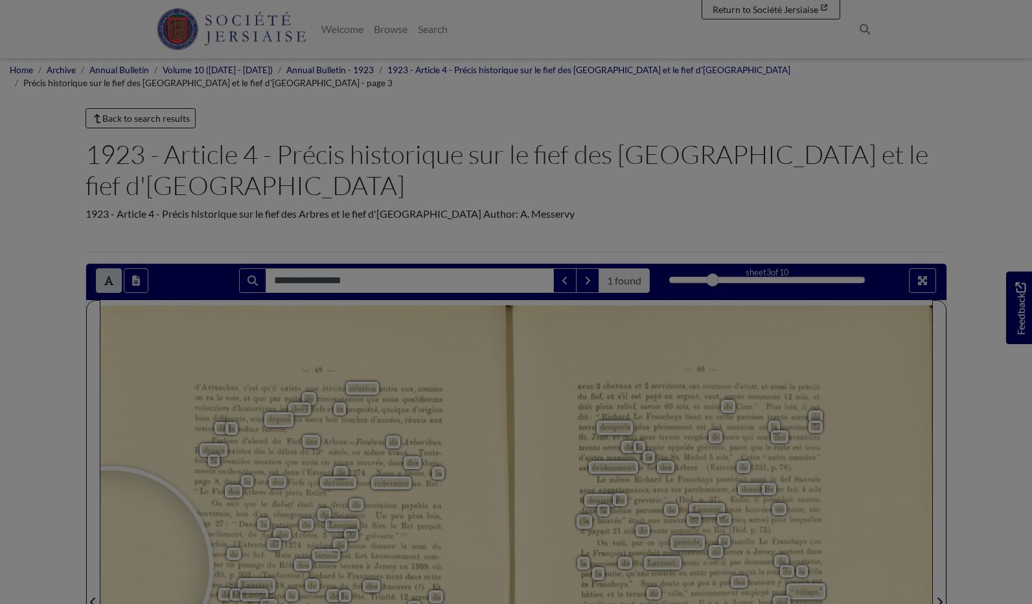
scroll to position [0, 0]
